Goal: Task Accomplishment & Management: Use online tool/utility

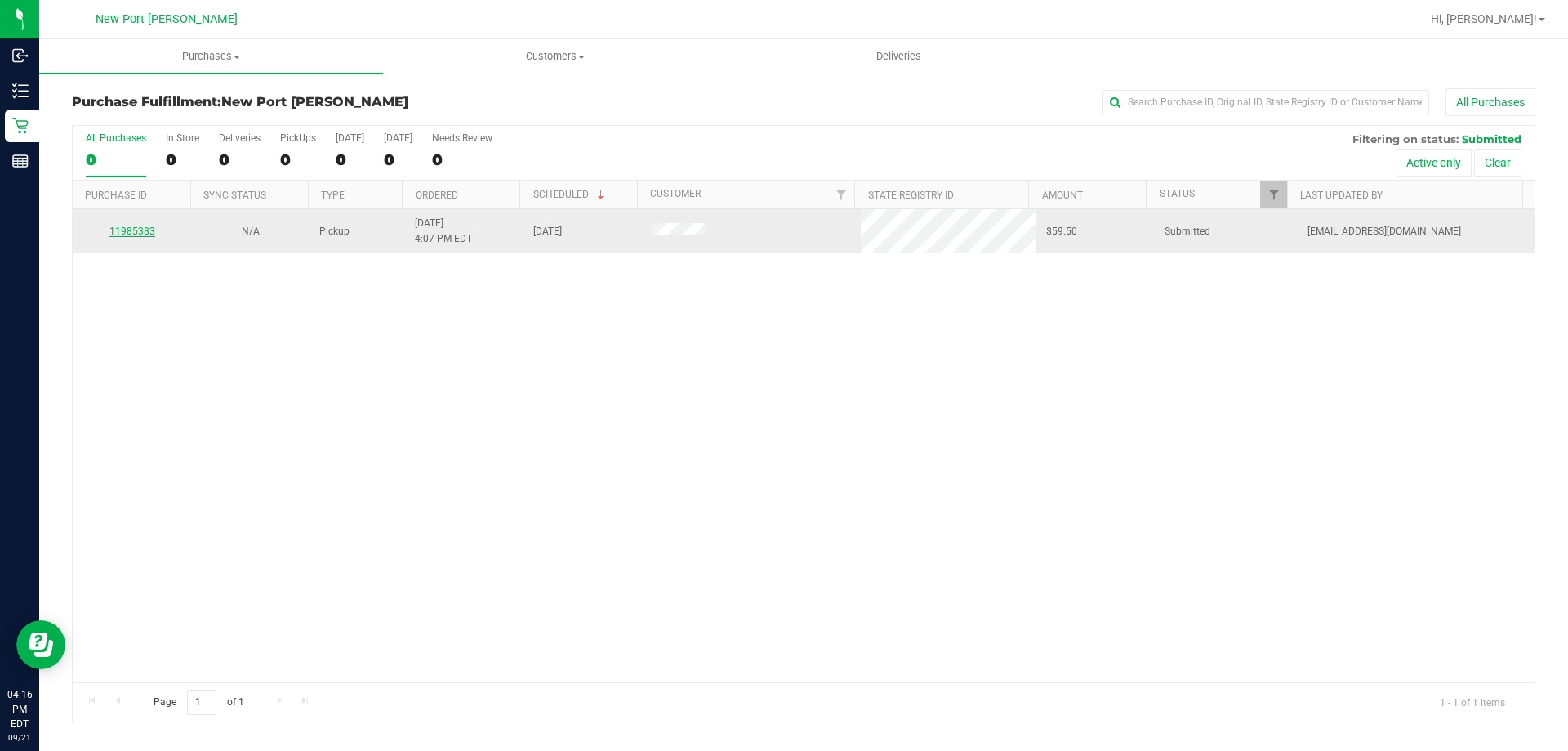
click at [134, 232] on link "11985383" at bounding box center [132, 231] width 46 height 12
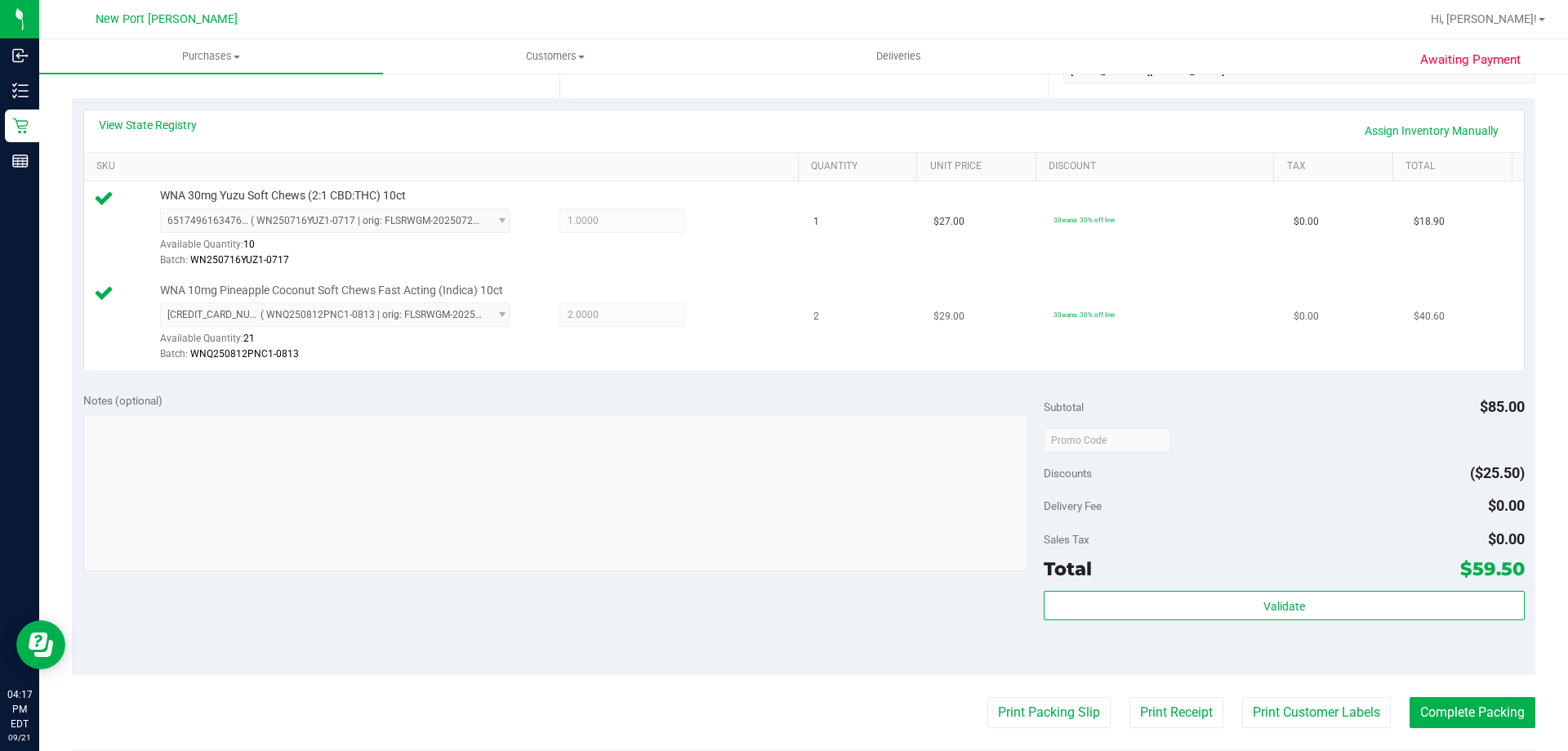
scroll to position [490, 0]
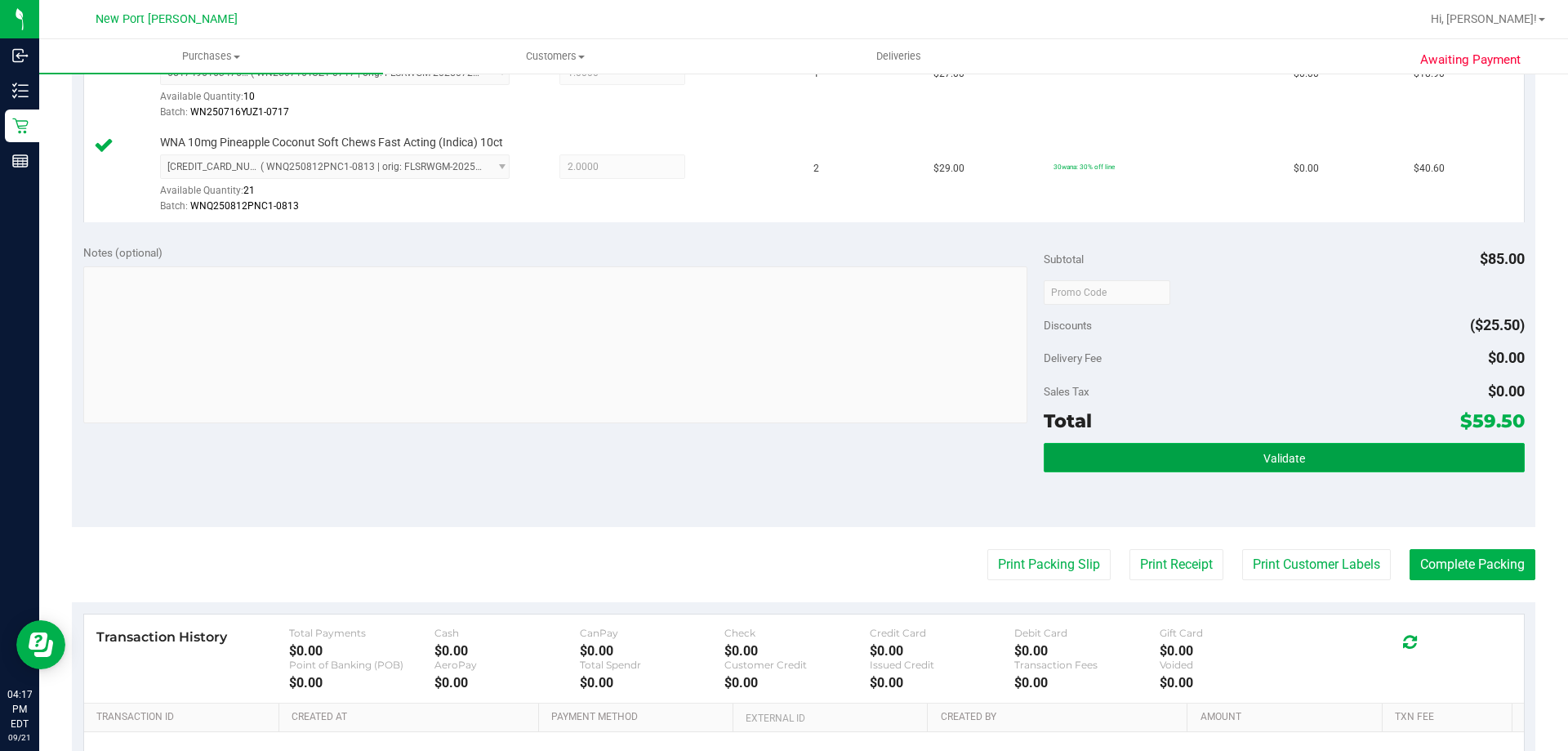
click at [1161, 457] on button "Validate" at bounding box center [1284, 457] width 481 height 29
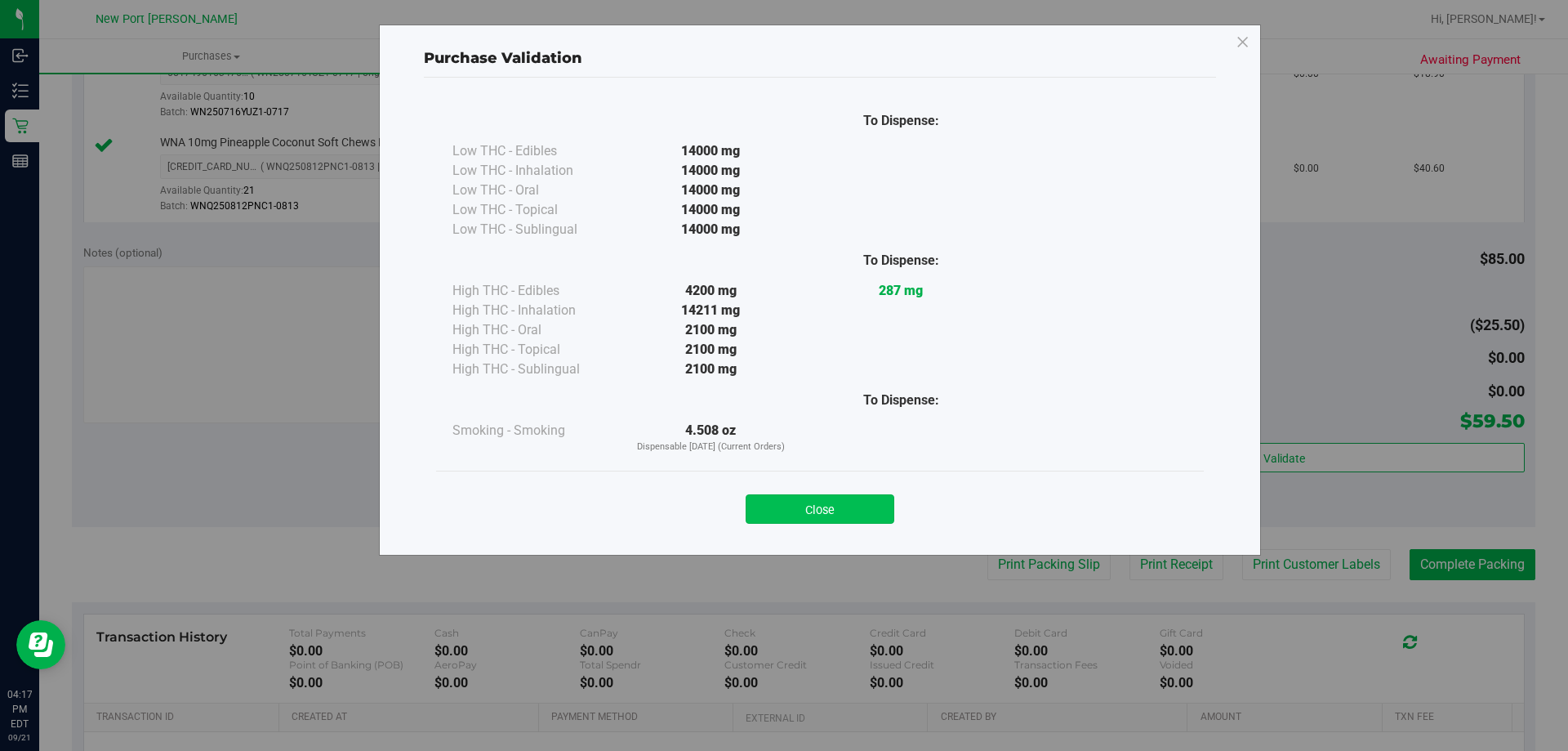
click at [855, 508] on button "Close" at bounding box center [820, 508] width 149 height 29
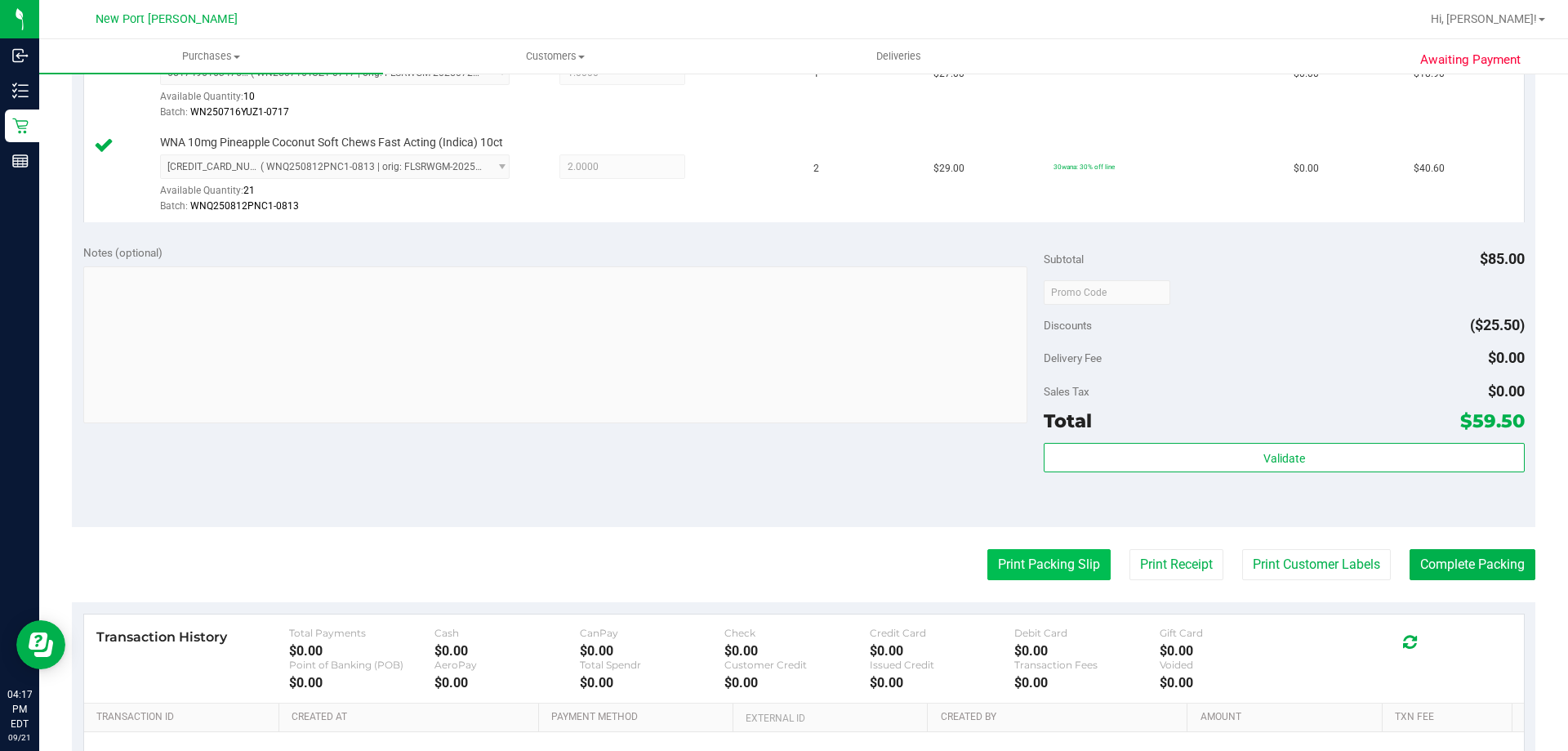
click at [1076, 572] on button "Print Packing Slip" at bounding box center [1049, 564] width 123 height 31
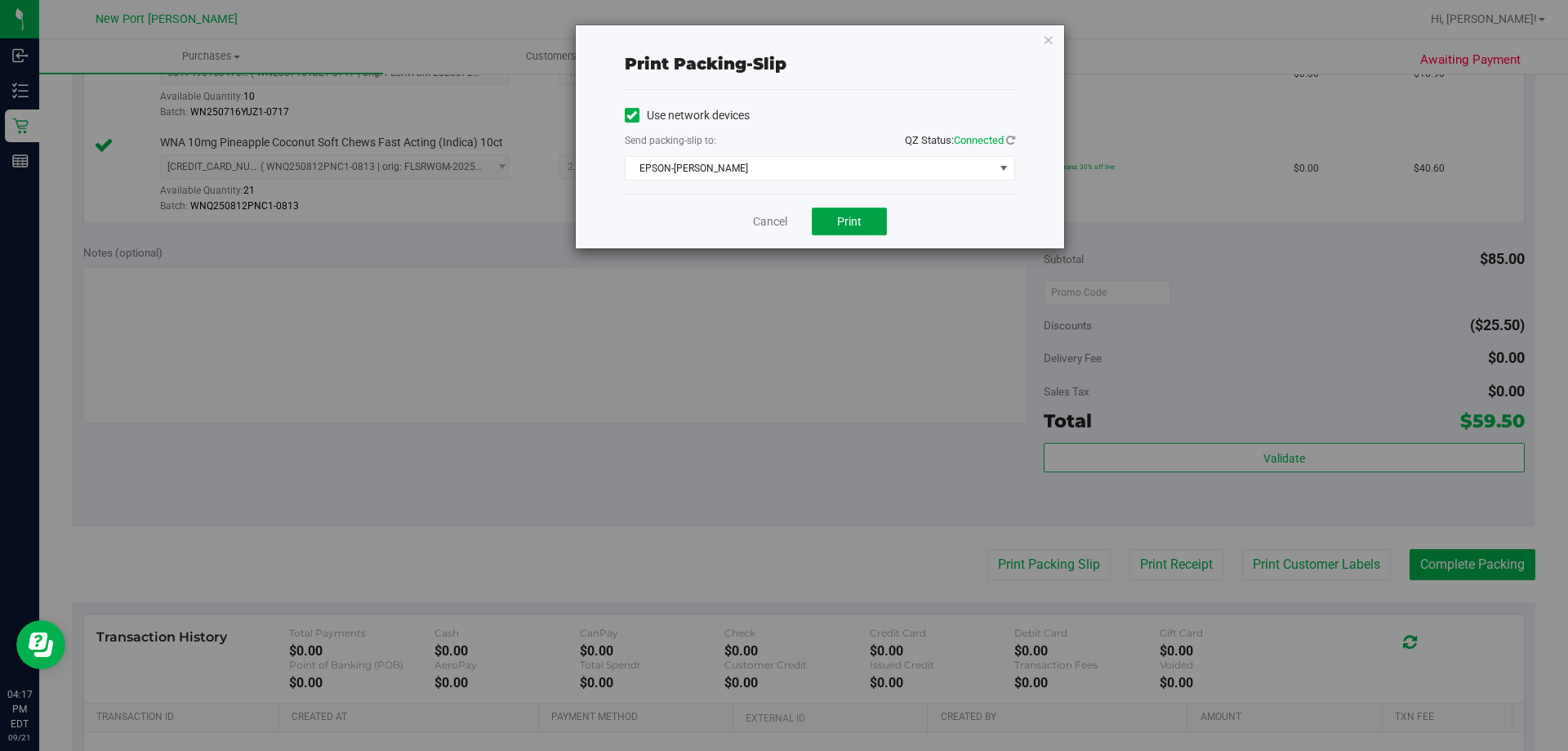
click at [860, 219] on span "Print" at bounding box center [849, 221] width 24 height 13
click at [763, 224] on link "Cancel" at bounding box center [770, 221] width 34 height 17
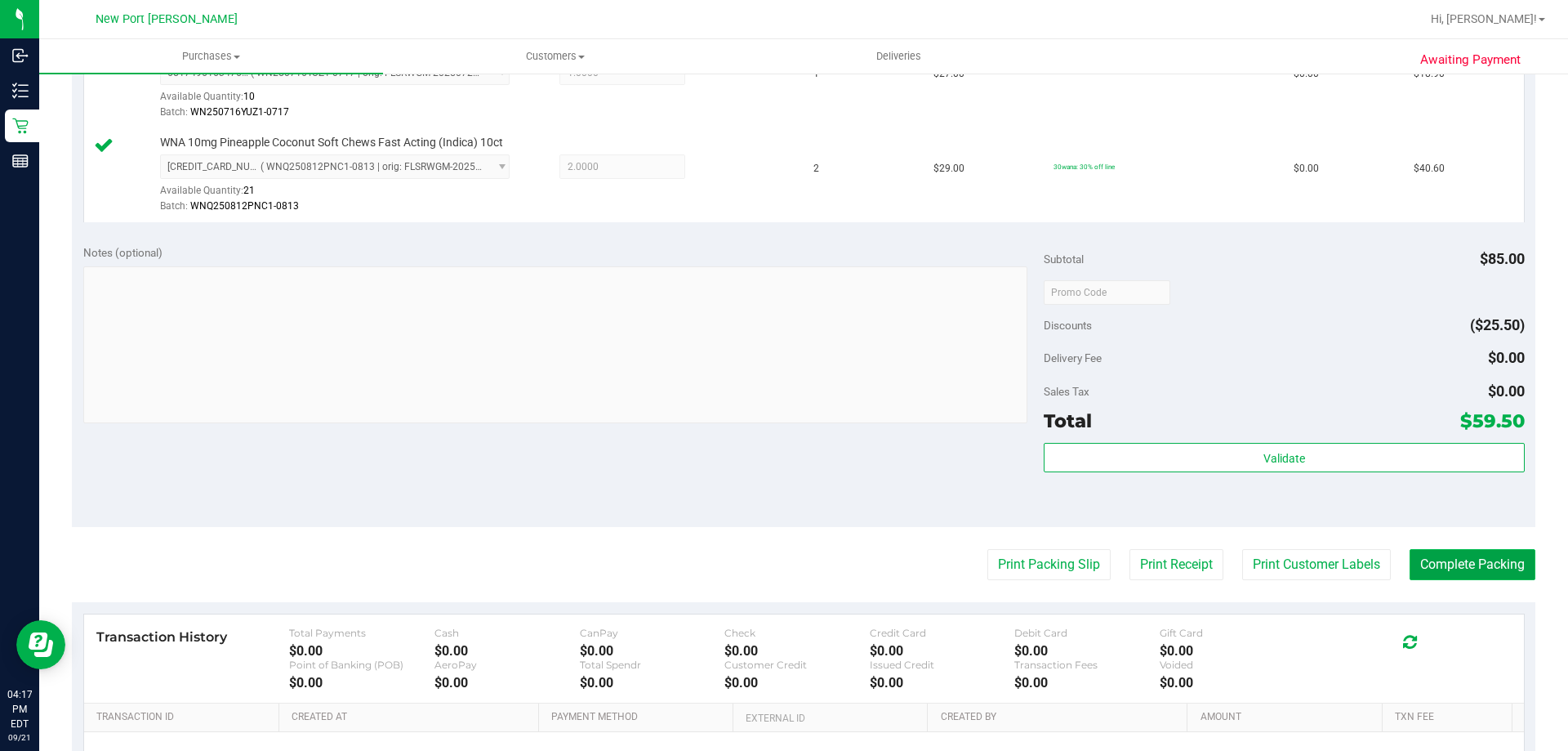
click at [1492, 561] on button "Complete Packing" at bounding box center [1472, 564] width 126 height 31
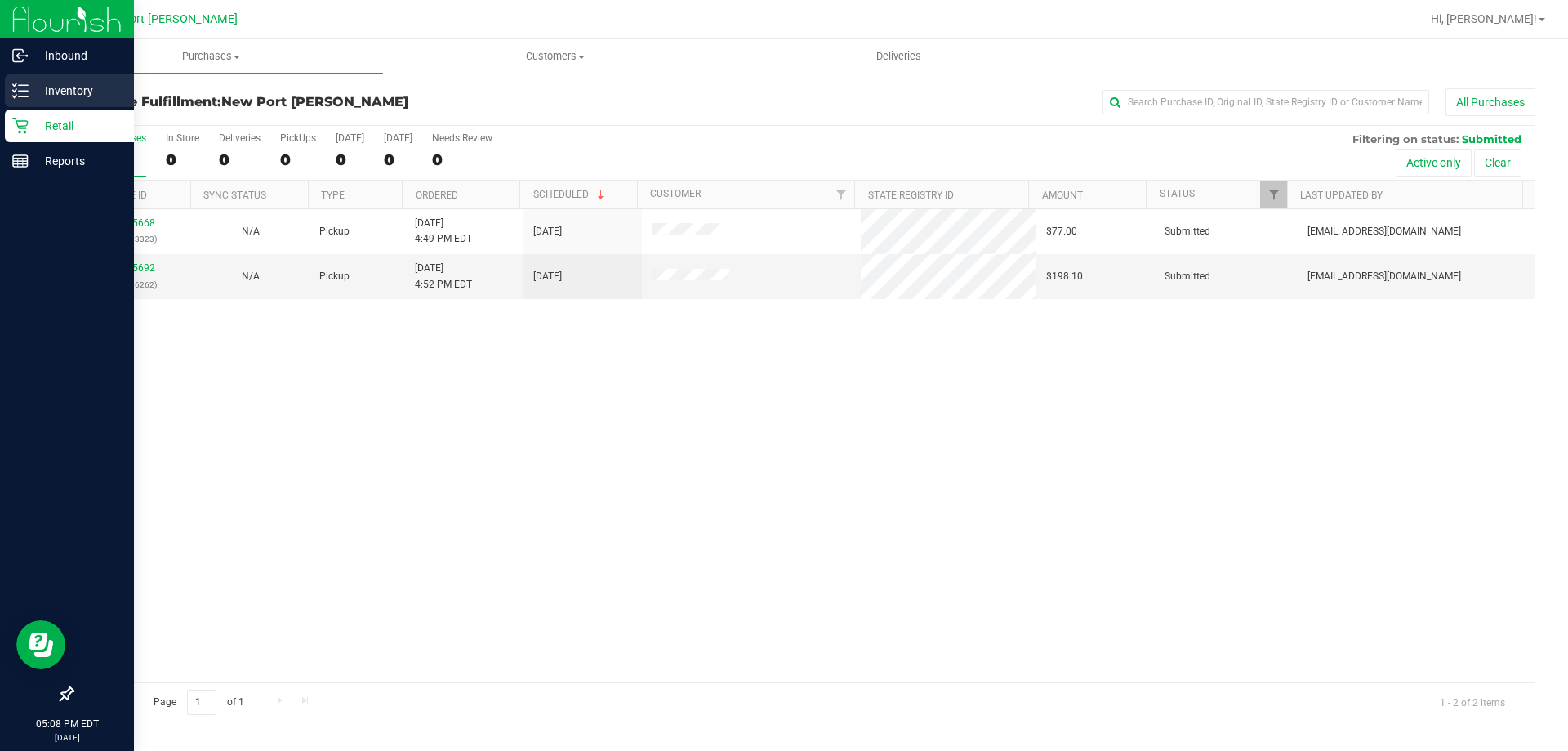
click at [28, 98] on p "Inventory" at bounding box center [77, 91] width 98 height 20
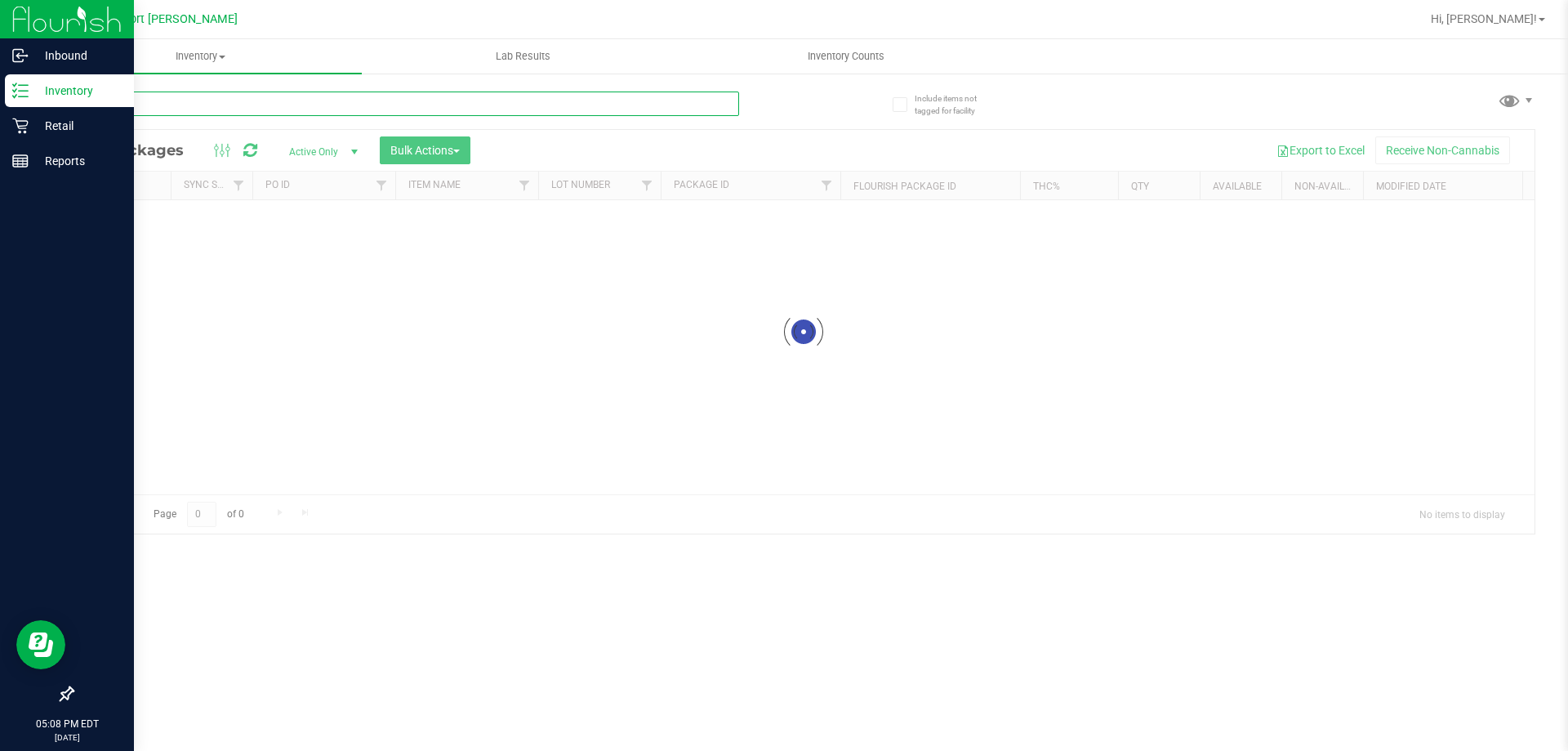
drag, startPoint x: 28, startPoint y: 98, endPoint x: 371, endPoint y: 103, distance: 343.0
click at [371, 103] on input "text" at bounding box center [405, 103] width 668 height 24
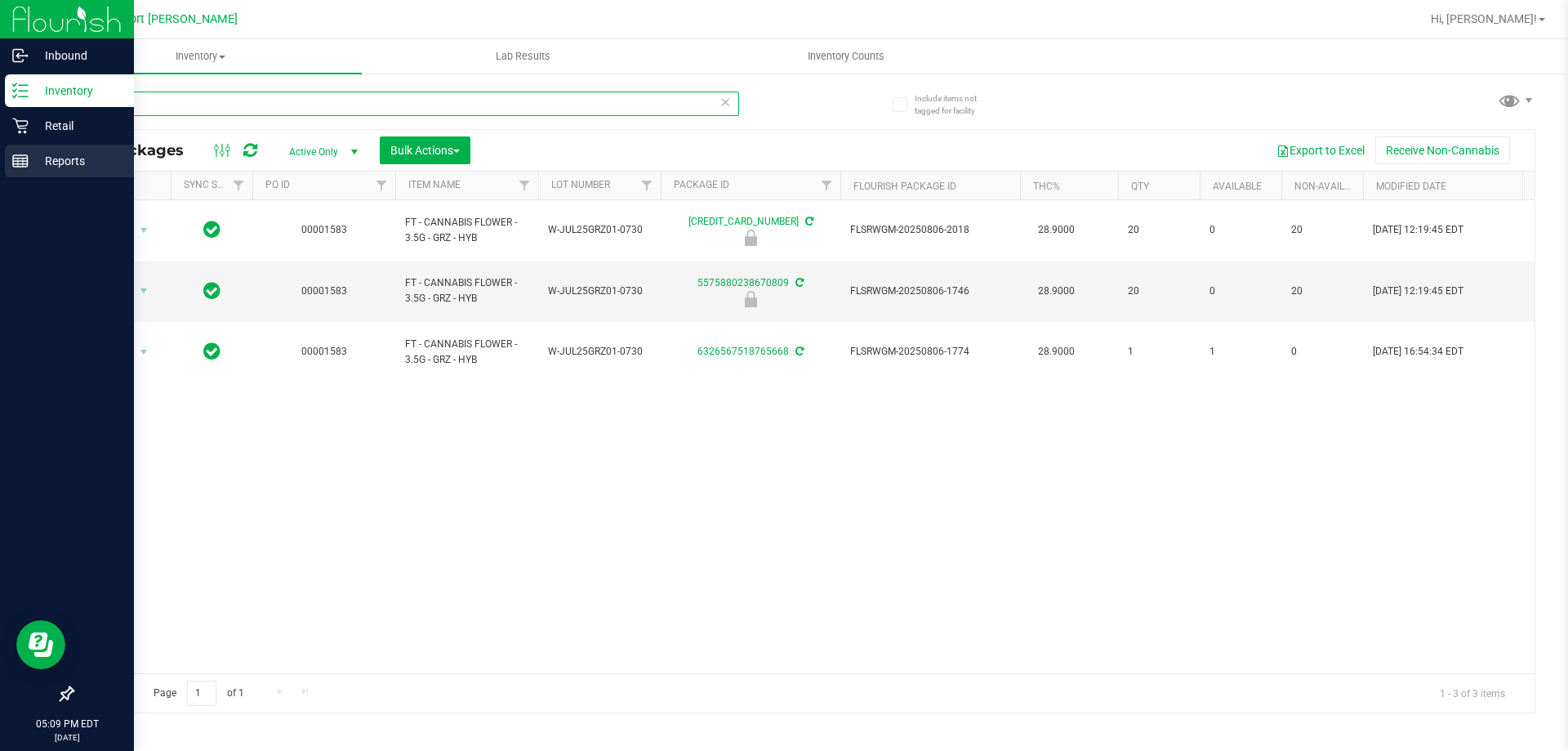
drag, startPoint x: 346, startPoint y: 106, endPoint x: 10, endPoint y: 149, distance: 338.7
click at [0, 119] on div "Inbound Inventory Retail Reports 05:09 PM EDT [DATE] 09/21 New Port [PERSON_NAM…" at bounding box center [784, 375] width 1568 height 751
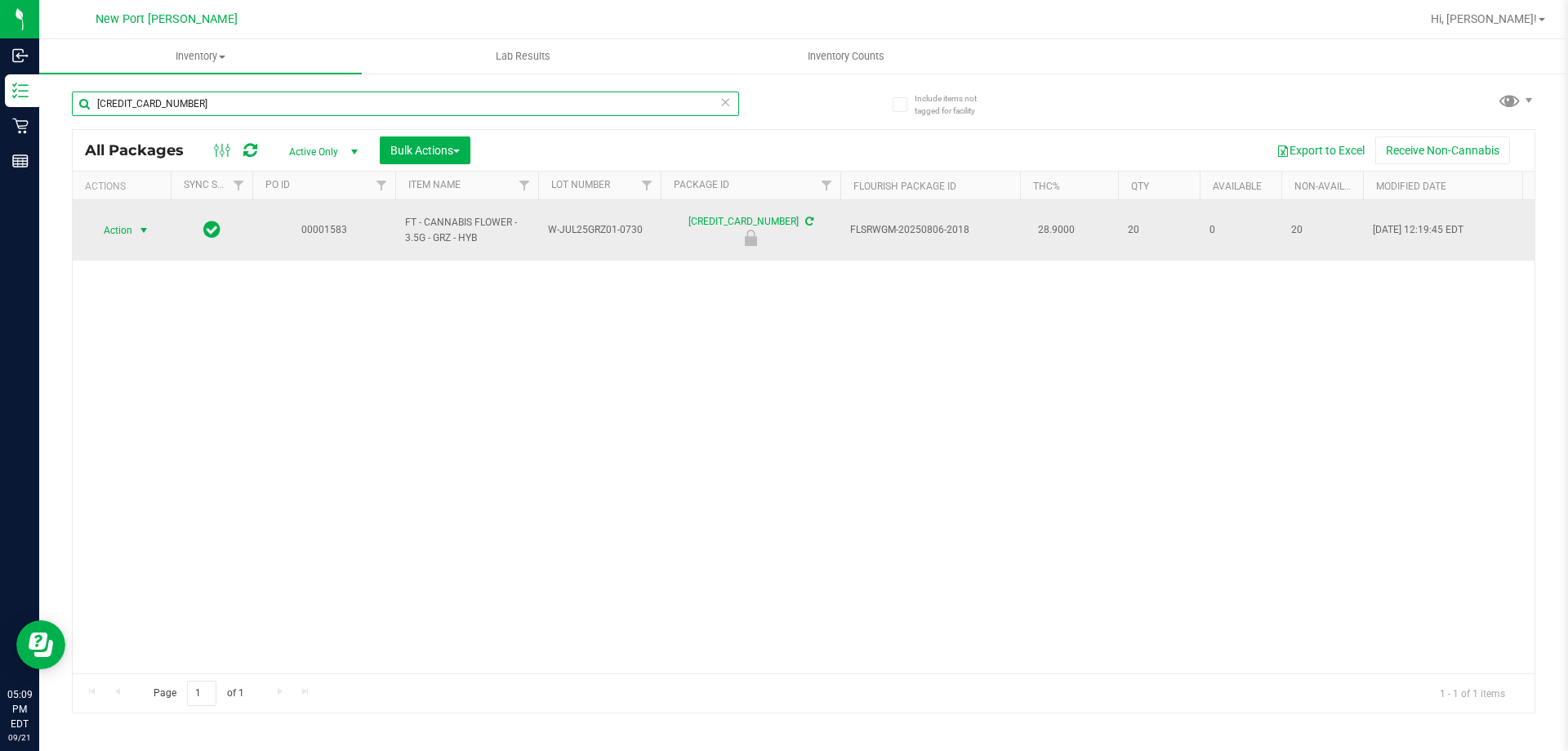
type input "[CREDIT_CARD_NUMBER]"
click at [134, 219] on span "select" at bounding box center [144, 230] width 21 height 23
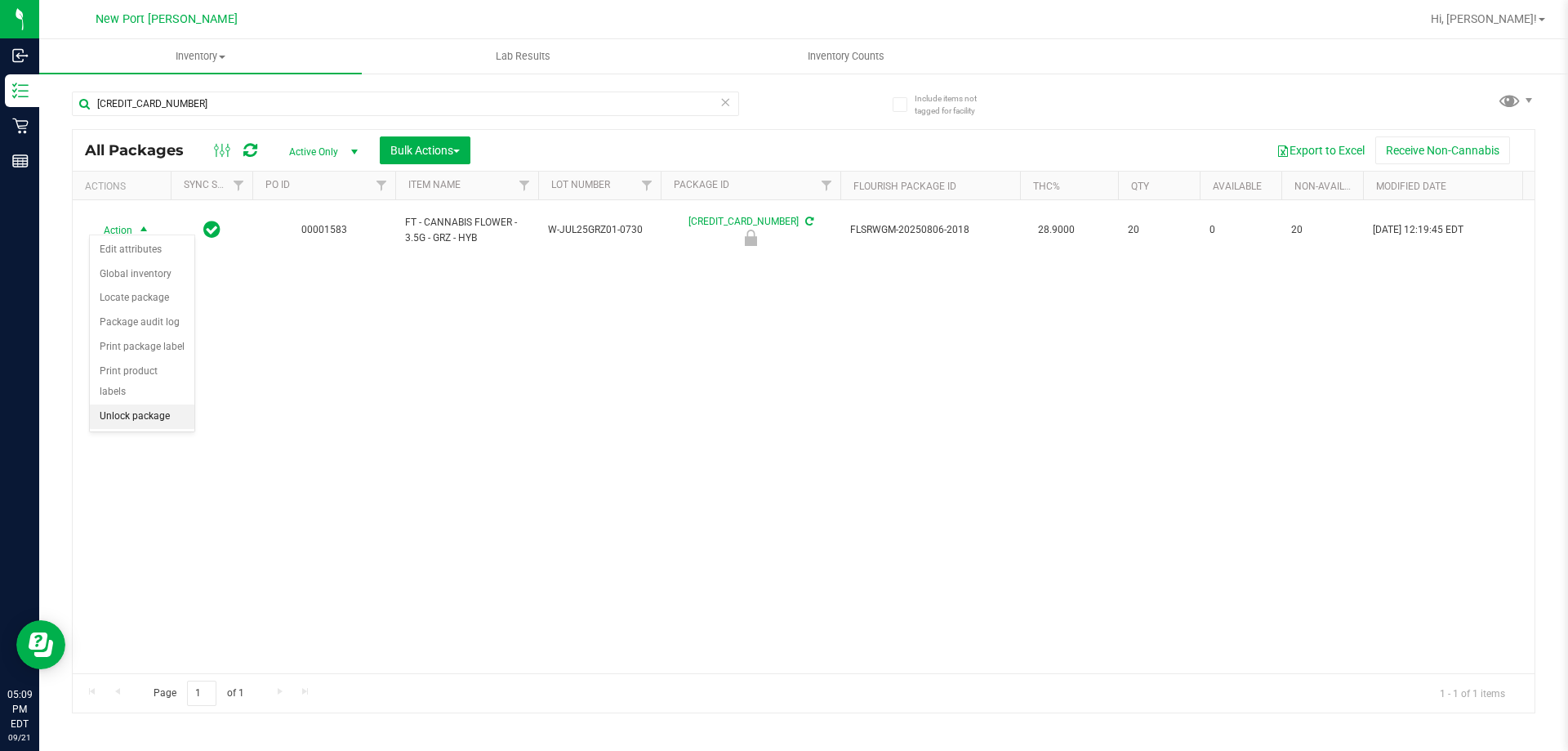
click at [126, 404] on li "Unlock package" at bounding box center [142, 416] width 105 height 24
